Goal: Task Accomplishment & Management: Use online tool/utility

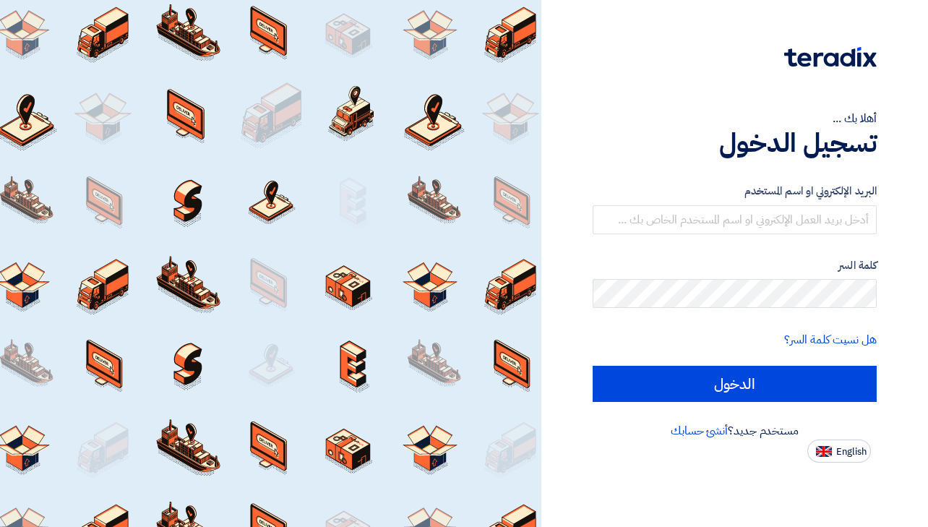
click at [796, 234] on form "البريد الإلكتروني او اسم المستخدم كلمة السر هل نسيت كلمة السر؟ الدخول" at bounding box center [735, 292] width 284 height 219
click at [781, 220] on input "text" at bounding box center [735, 219] width 284 height 29
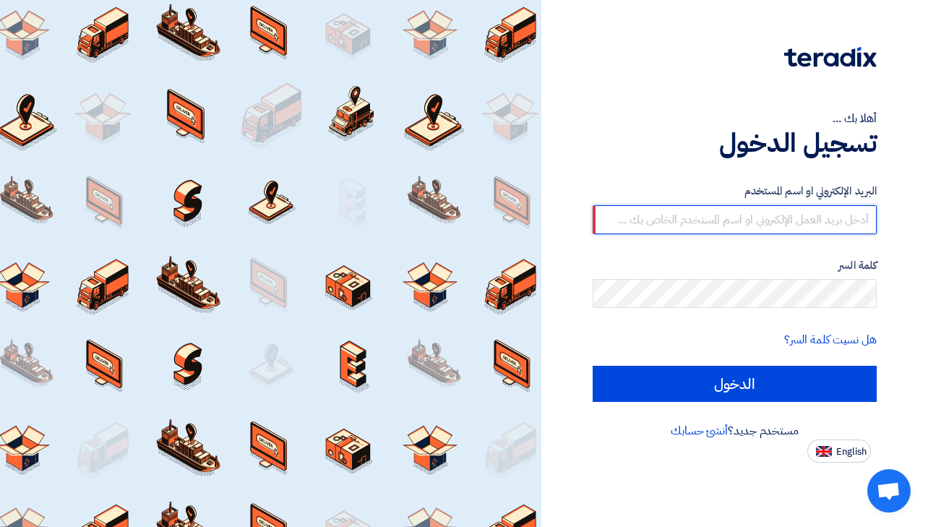
type input "[EMAIL_ADDRESS][PERSON_NAME][DOMAIN_NAME]"
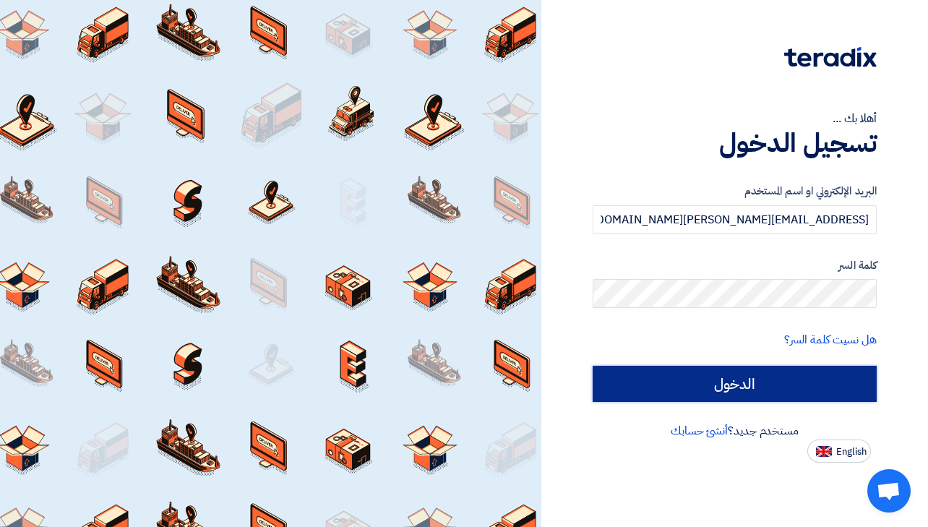
click at [785, 379] on input "الدخول" at bounding box center [735, 384] width 284 height 36
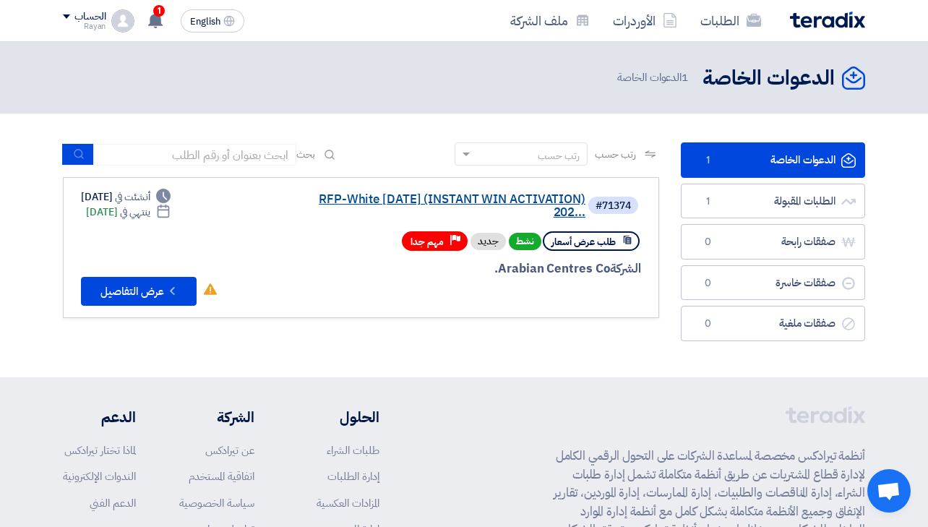
click at [402, 199] on link "RFP-White [DATE] (INSTANT WIN ACTIVATION) 202..." at bounding box center [440, 206] width 289 height 26
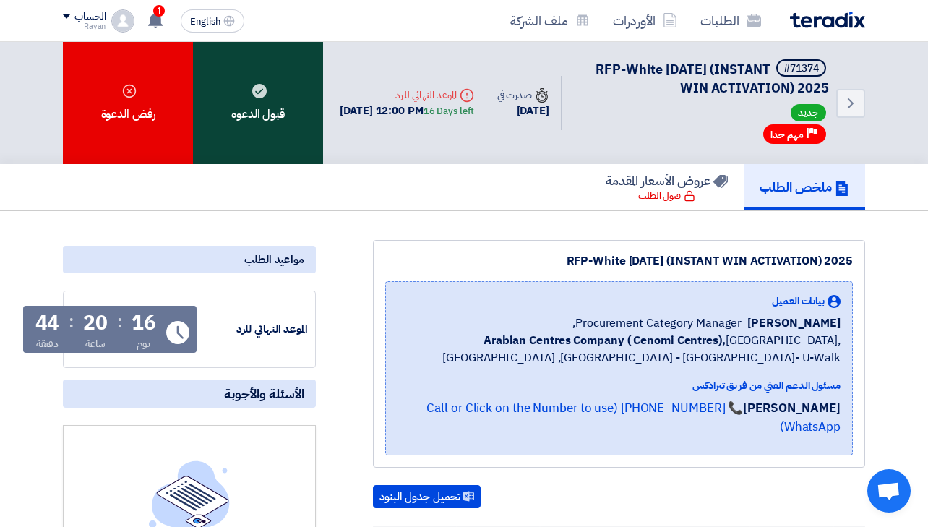
click at [260, 107] on div "قبول الدعوه" at bounding box center [258, 103] width 130 height 122
